Goal: Use online tool/utility: Use online tool/utility

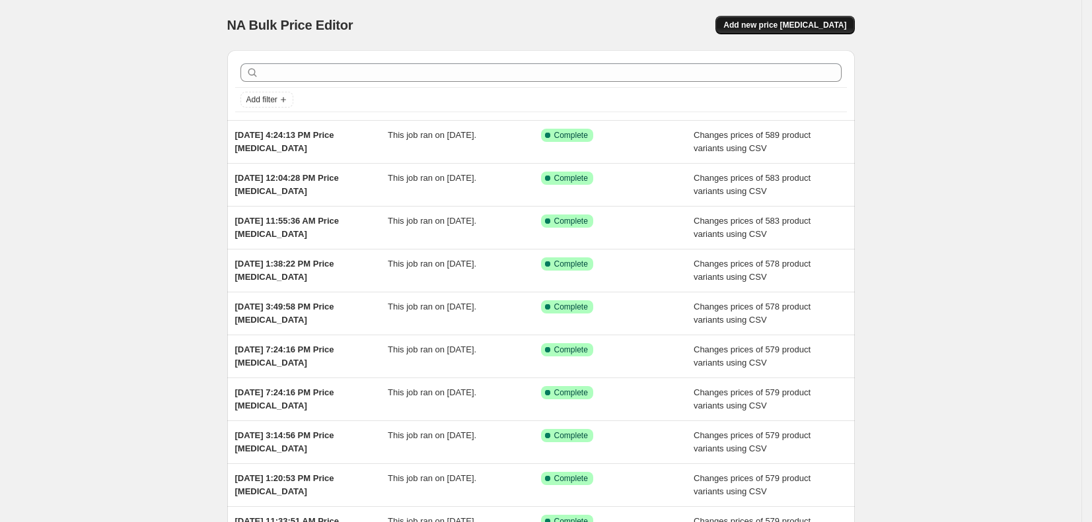
click at [832, 20] on button "Add new price [MEDICAL_DATA]" at bounding box center [784, 25] width 139 height 18
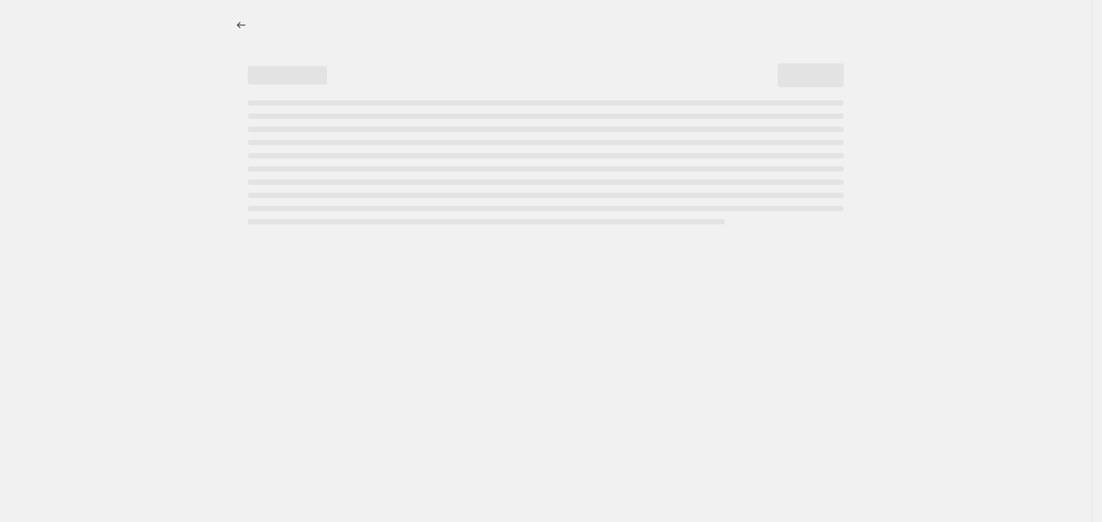
select select "percentage"
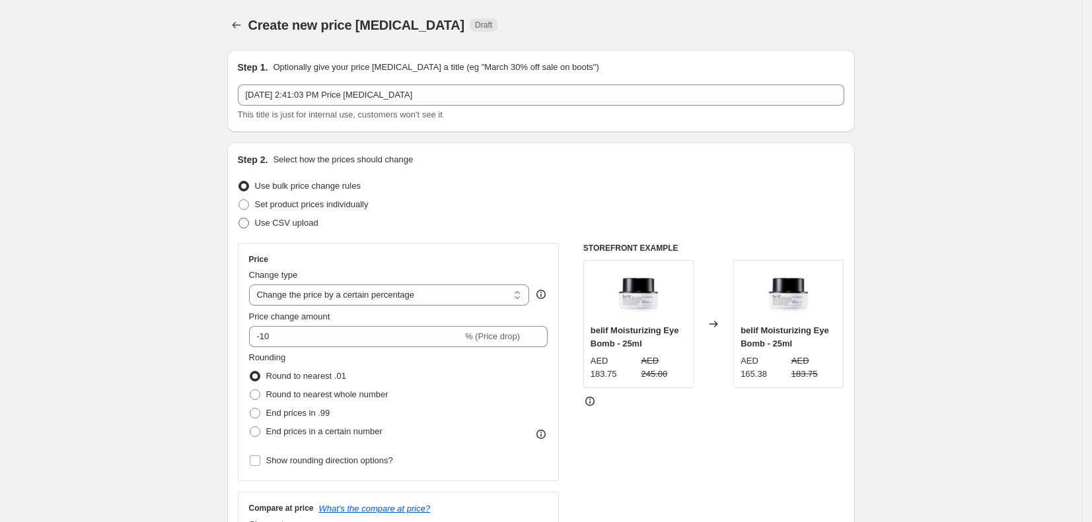
click at [282, 220] on span "Use CSV upload" at bounding box center [286, 223] width 63 height 10
click at [239, 219] on input "Use CSV upload" at bounding box center [238, 218] width 1 height 1
radio input "true"
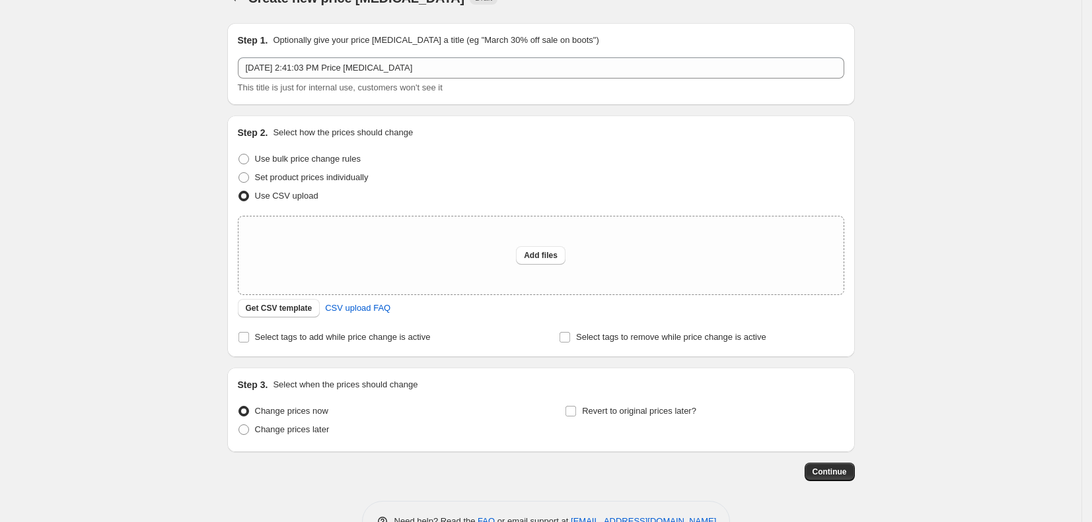
scroll to position [67, 0]
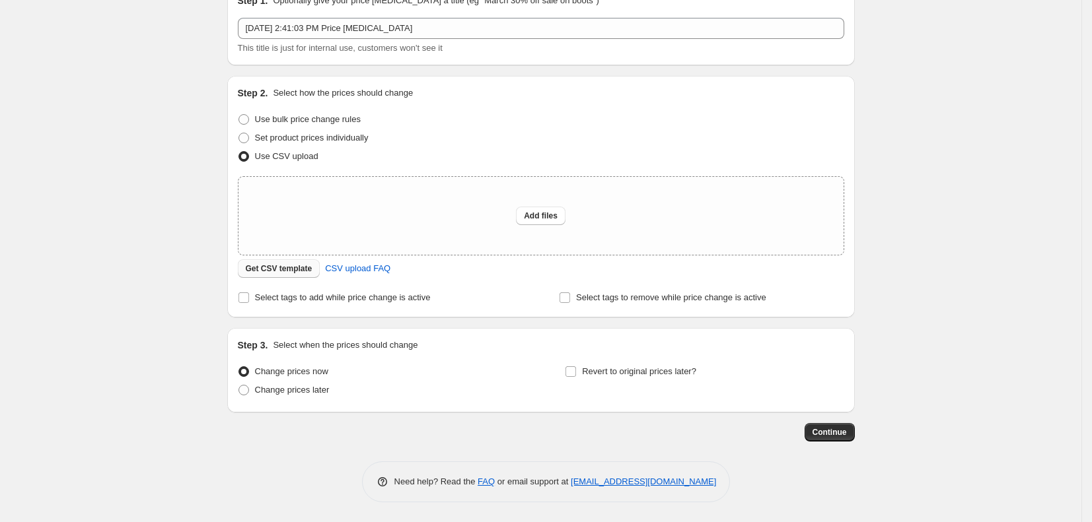
click at [306, 269] on span "Get CSV template" at bounding box center [279, 269] width 67 height 11
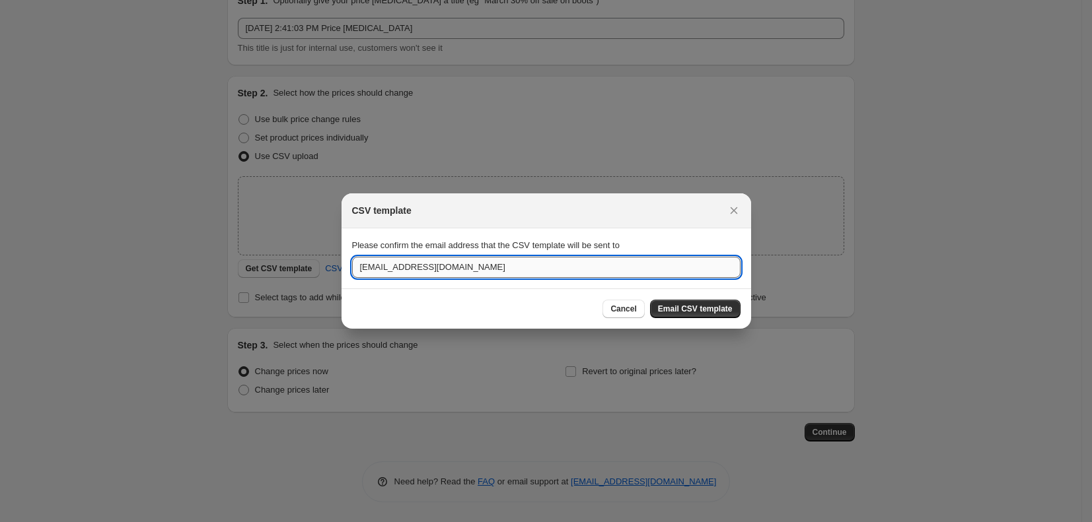
click at [528, 267] on input "[EMAIL_ADDRESS][DOMAIN_NAME]" at bounding box center [546, 267] width 388 height 21
type input "t"
type input "[EMAIL_ADDRESS][DOMAIN_NAME]"
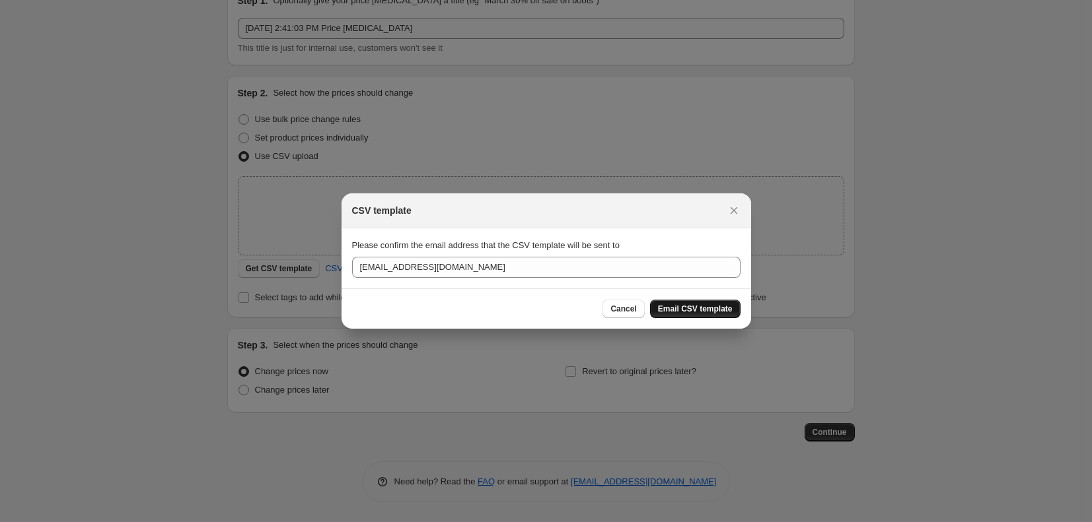
click at [704, 308] on span "Email CSV template" at bounding box center [695, 309] width 75 height 11
